Goal: Find specific page/section: Find specific page/section

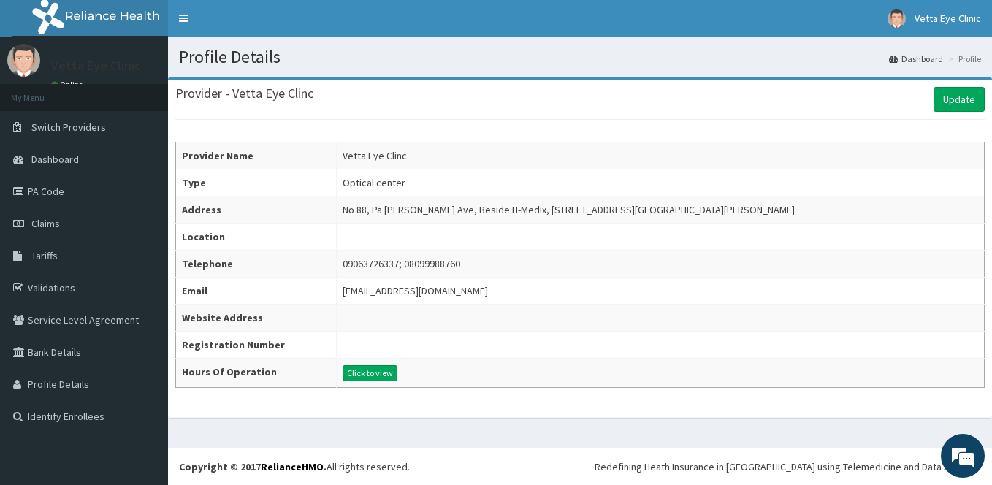
click at [337, 383] on td "Click to view" at bounding box center [661, 373] width 648 height 29
click at [342, 372] on button "Click to view" at bounding box center [369, 373] width 55 height 16
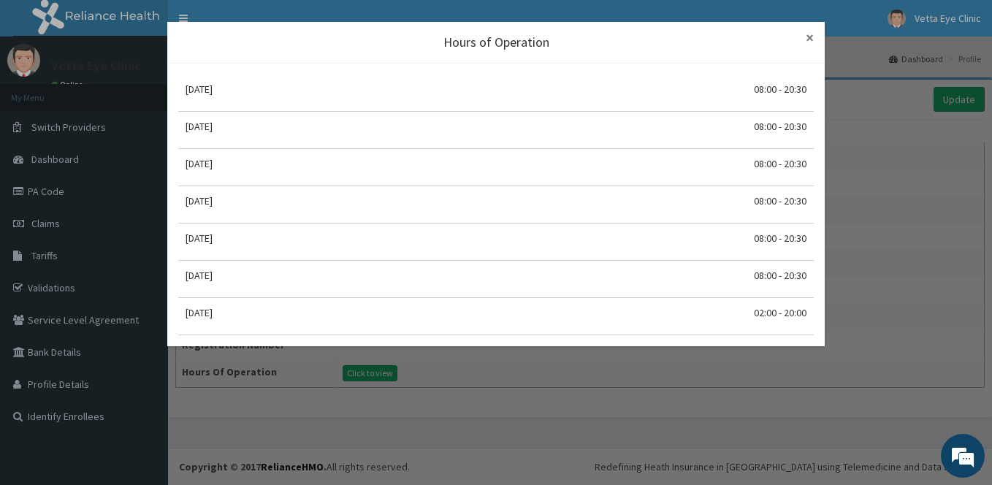
click at [808, 34] on span "×" at bounding box center [809, 38] width 8 height 20
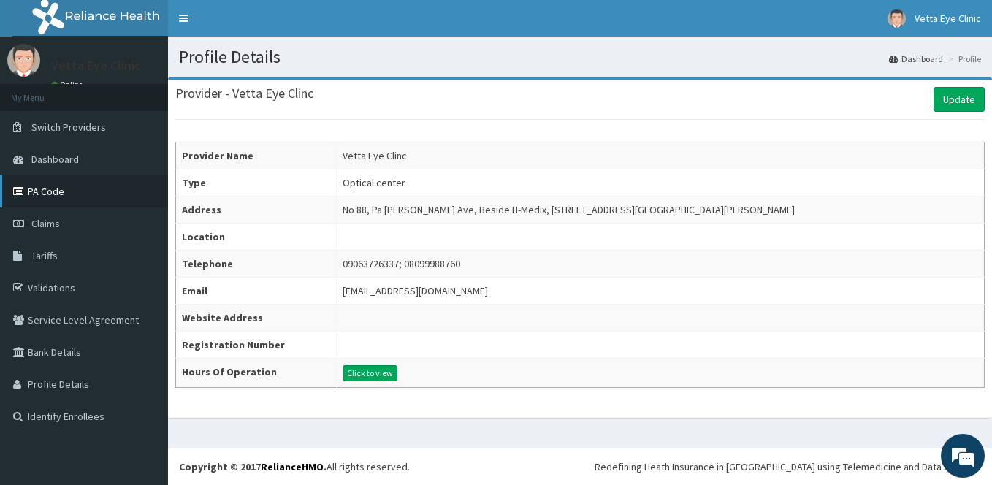
click at [69, 189] on link "PA Code" at bounding box center [84, 191] width 168 height 32
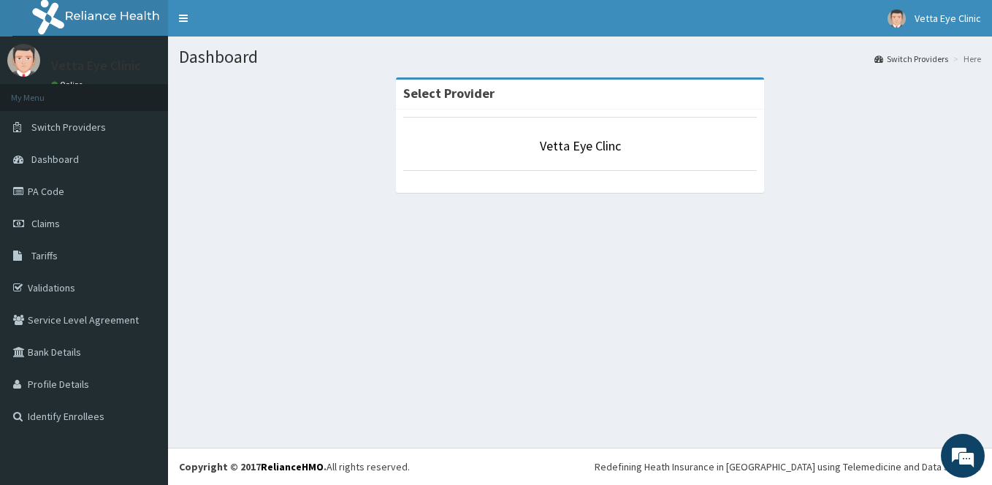
click at [533, 276] on div "Dashboard Switch Providers Here Select Provider Vetta Eye Clinc" at bounding box center [580, 242] width 824 height 411
click at [47, 188] on link "PA Code" at bounding box center [84, 191] width 168 height 32
